Goal: Obtain resource: Download file/media

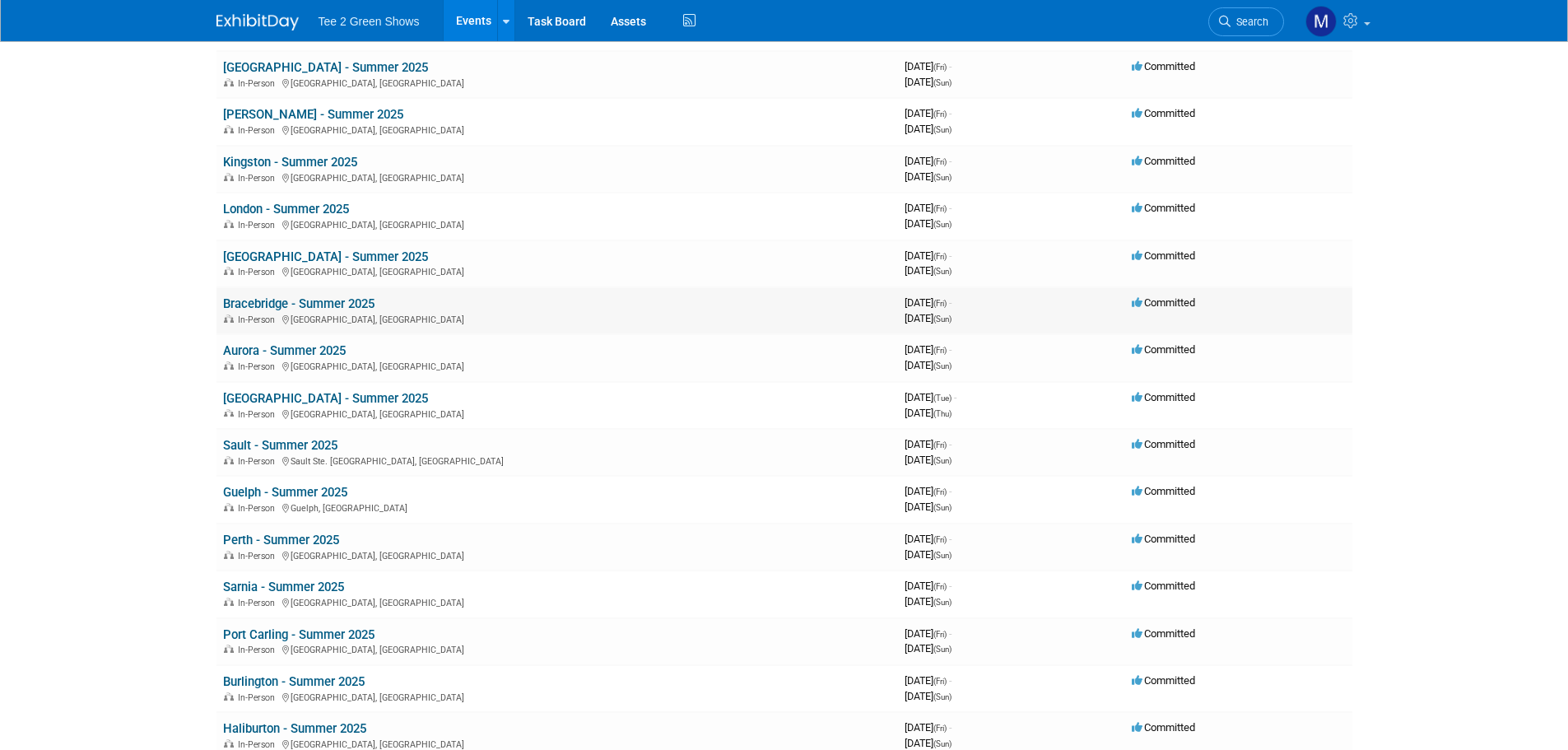
scroll to position [411, 0]
click at [298, 211] on link "London - Summer 2025" at bounding box center [286, 207] width 126 height 15
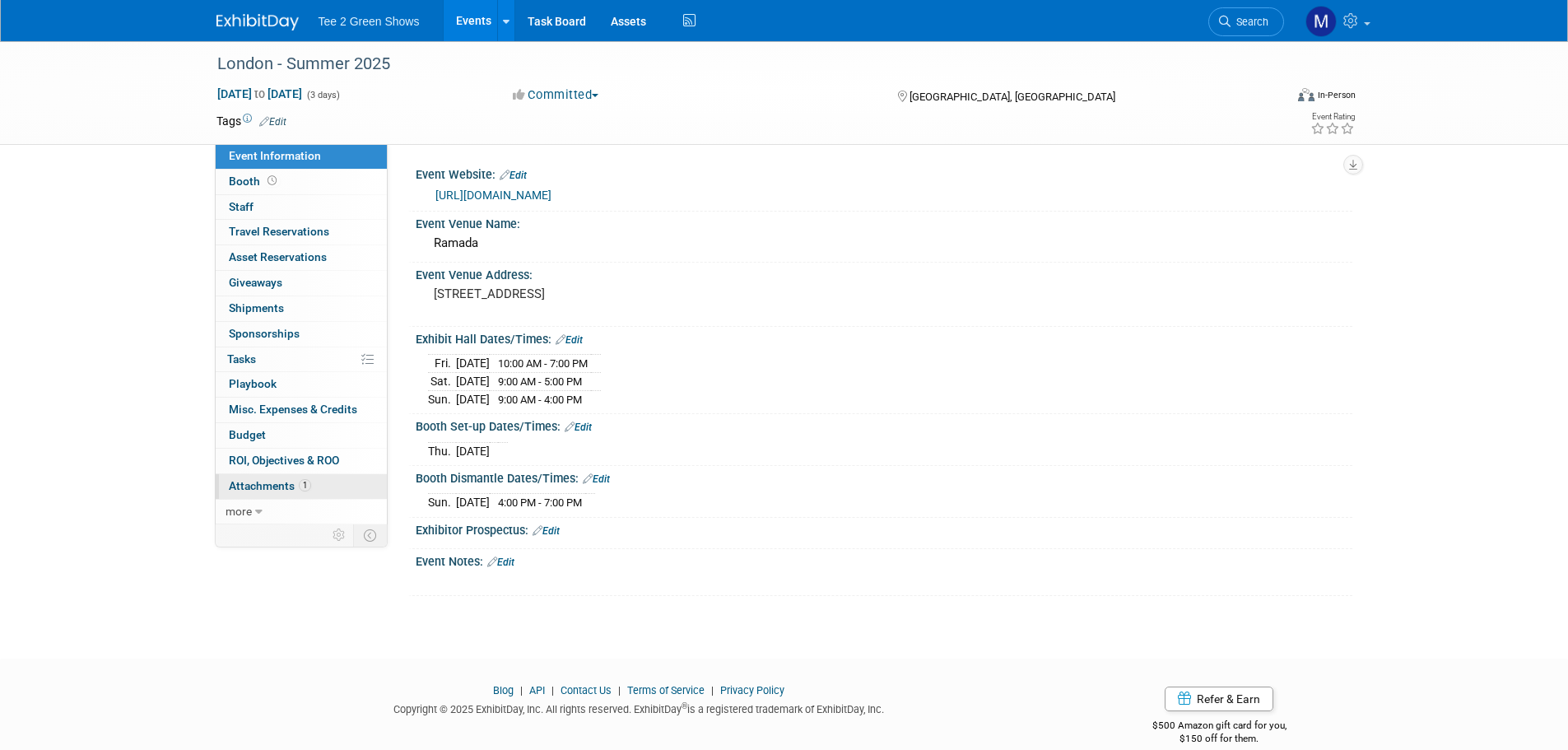
click at [321, 484] on link "1 Attachments 1" at bounding box center [301, 487] width 171 height 25
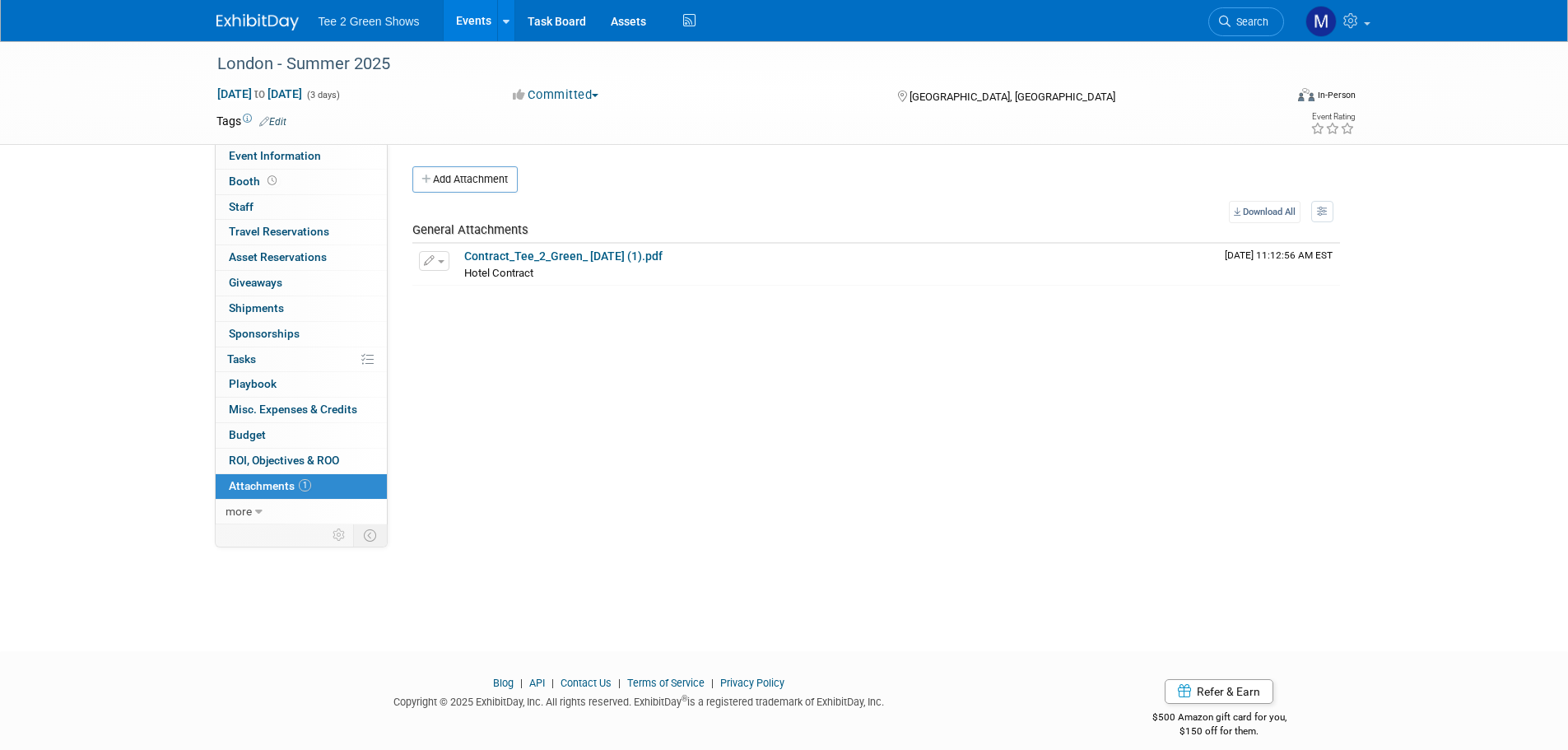
click at [536, 326] on div "Event Website: Edit [URL][DOMAIN_NAME] Event Venue Name: [GEOGRAPHIC_DATA] Even…" at bounding box center [869, 334] width 964 height 380
click at [540, 255] on link "Contract_Tee_2_Green_ [DATE] (1).pdf" at bounding box center [562, 256] width 198 height 14
click at [515, 251] on link "Contract_Tee_2_Green_ [DATE] (1).pdf" at bounding box center [562, 256] width 198 height 14
